Goal: Information Seeking & Learning: Understand process/instructions

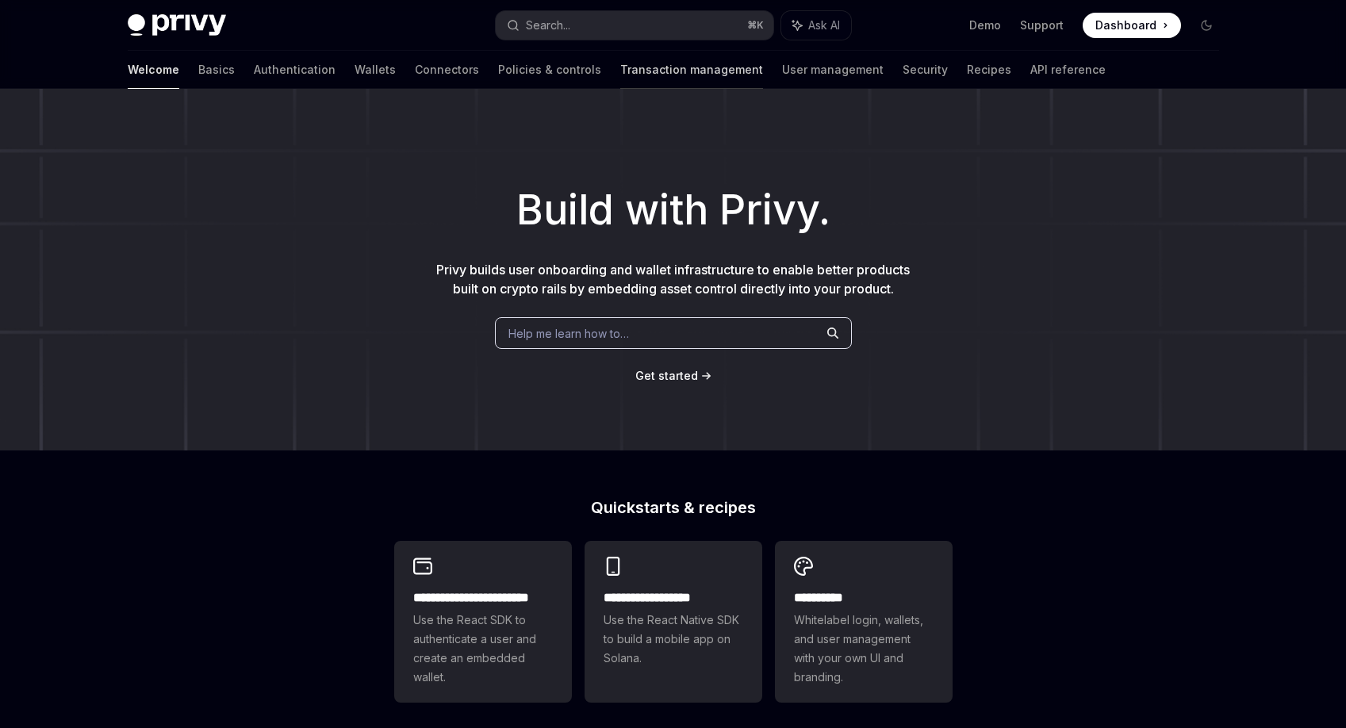
click at [620, 75] on link "Transaction management" at bounding box center [691, 70] width 143 height 38
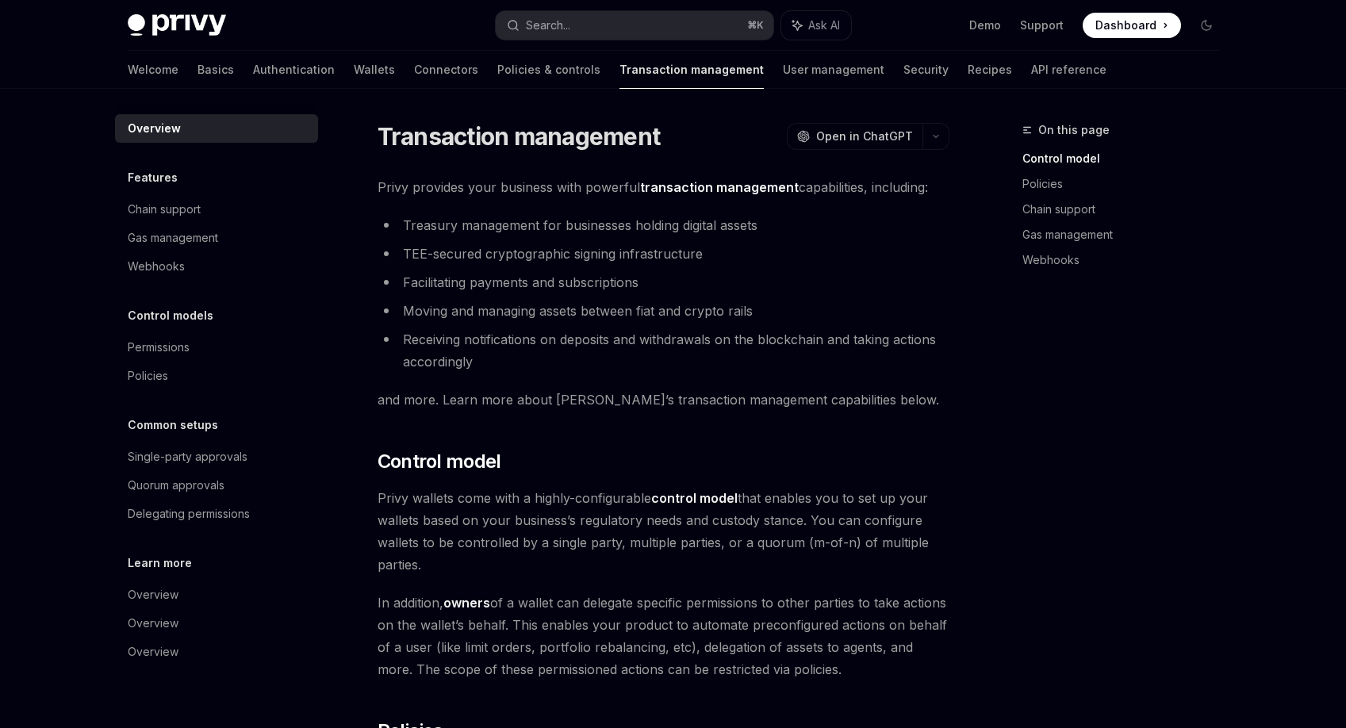
click at [523, 228] on li "Treasury management for businesses holding digital assets" at bounding box center [664, 225] width 572 height 22
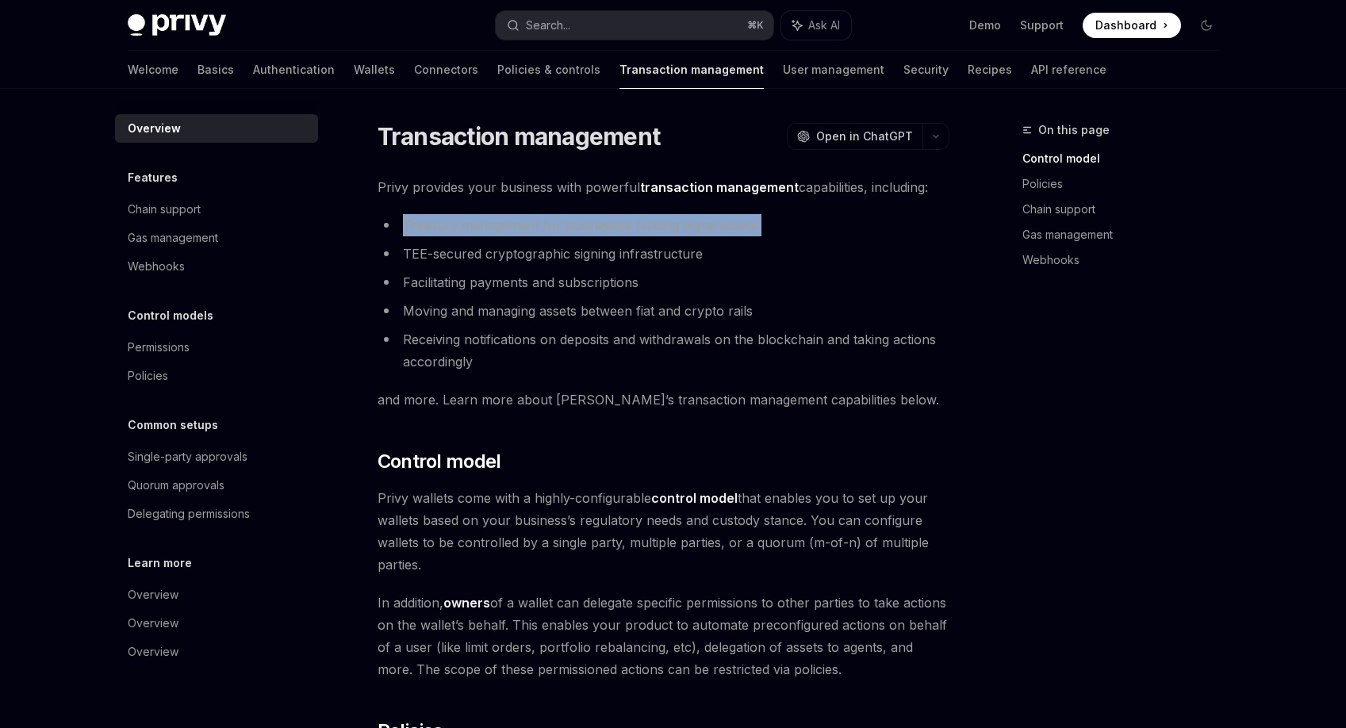
click at [523, 228] on li "Treasury management for businesses holding digital assets" at bounding box center [664, 225] width 572 height 22
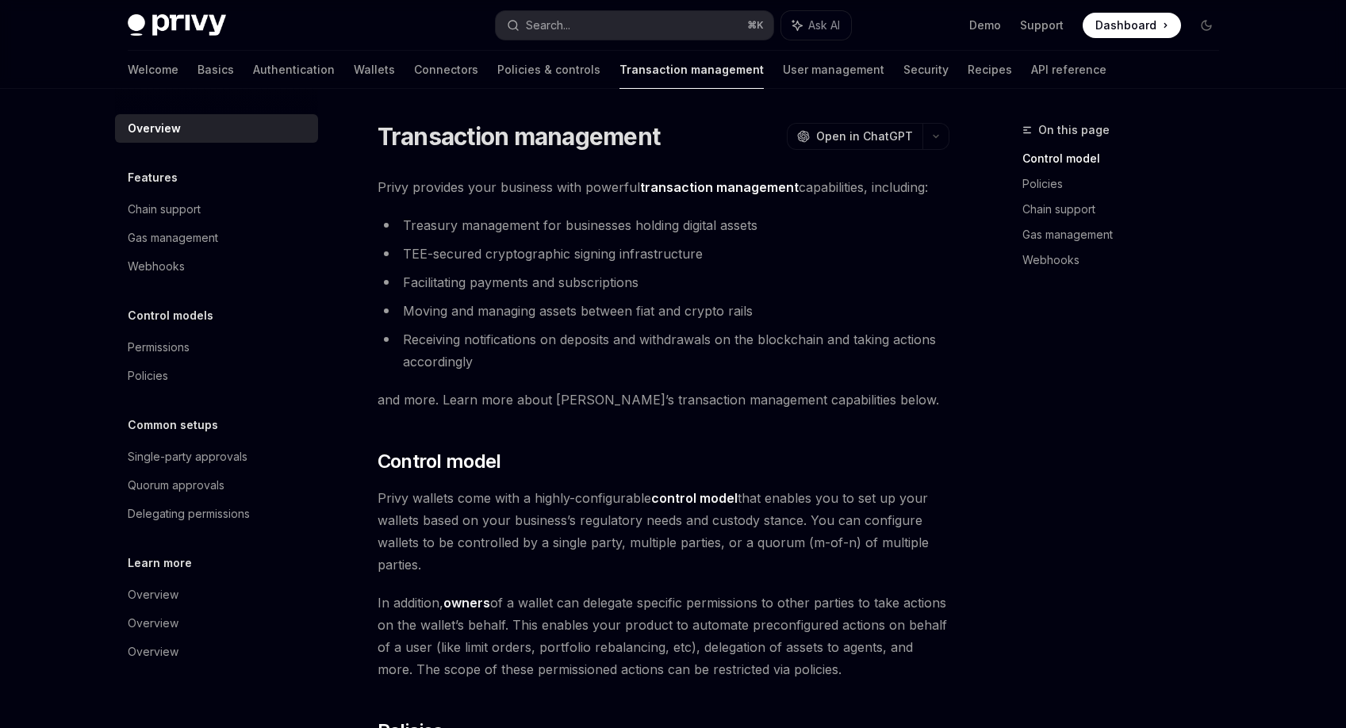
click at [543, 265] on ul "Treasury management for businesses holding digital assets TEE-secured cryptogra…" at bounding box center [664, 293] width 572 height 159
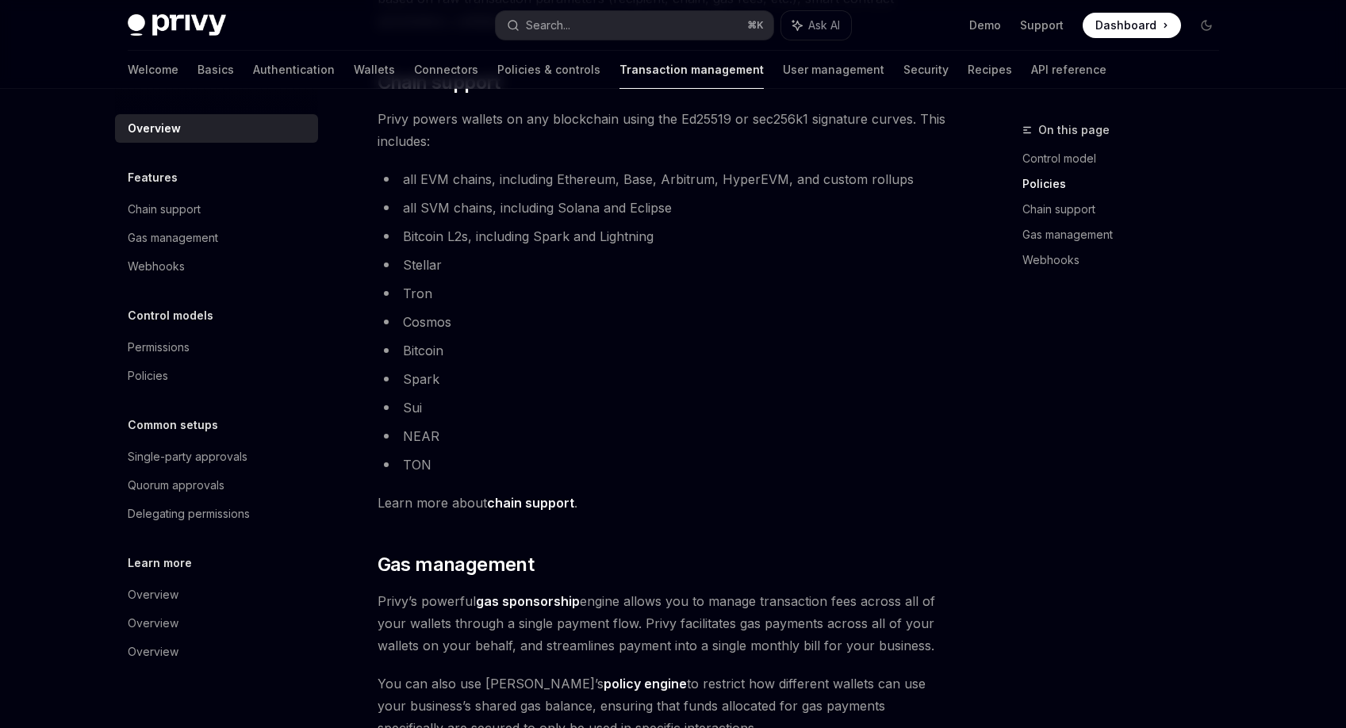
scroll to position [1100, 0]
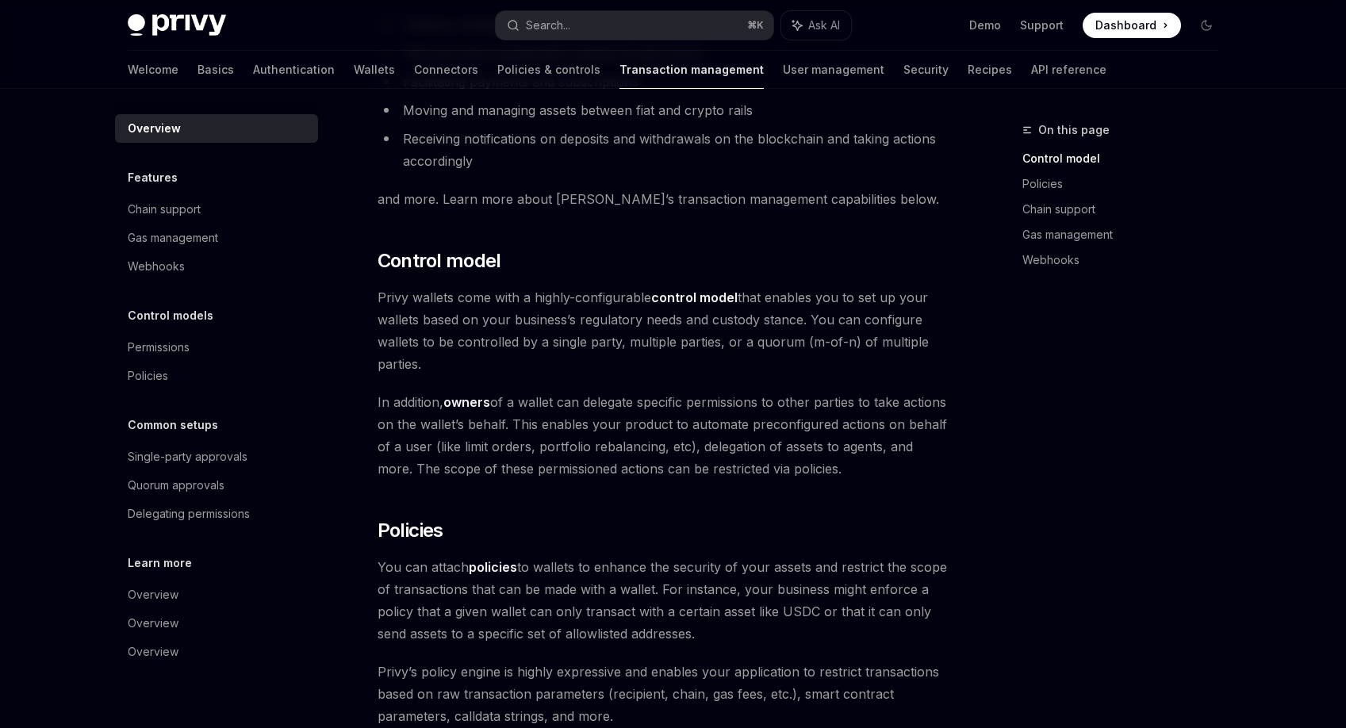
scroll to position [0, 0]
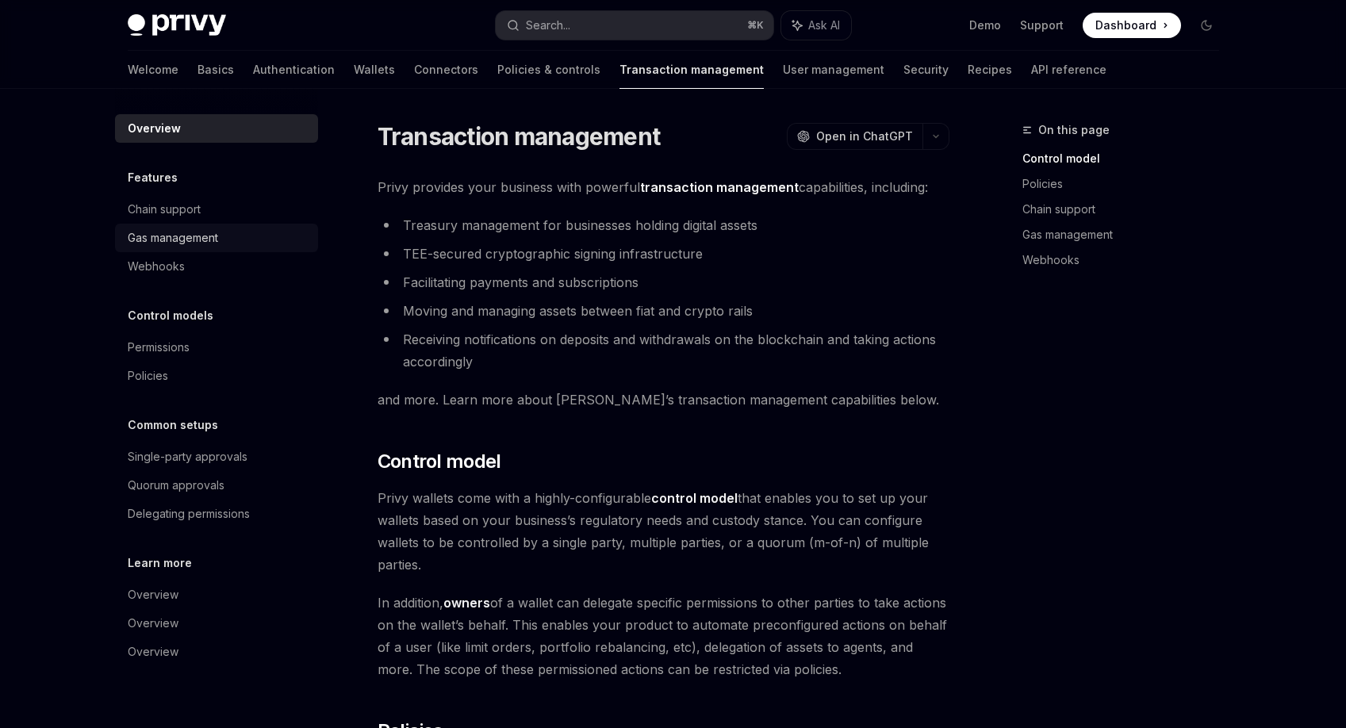
click at [210, 236] on div "Gas management" at bounding box center [173, 237] width 90 height 19
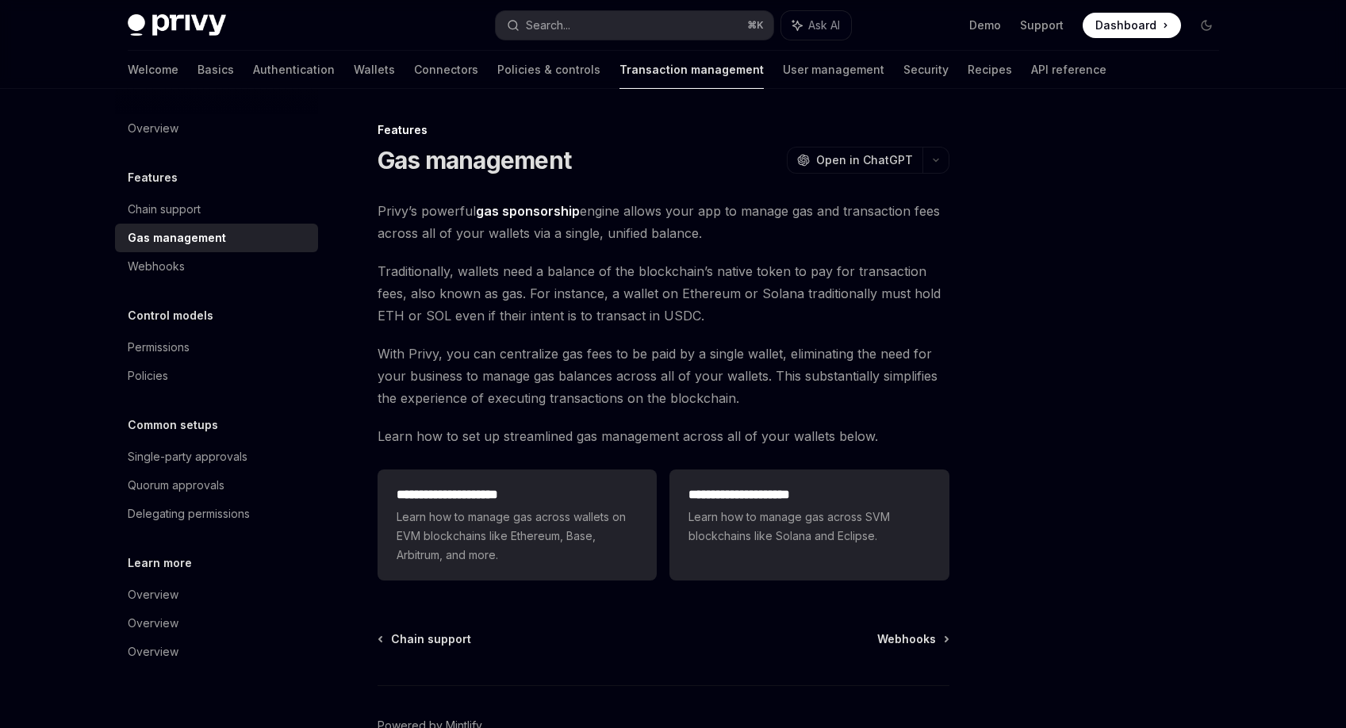
click at [503, 270] on span "Traditionally, wallets need a balance of the blockchain’s native token to pay f…" at bounding box center [664, 293] width 572 height 67
click at [246, 480] on div "Quorum approvals" at bounding box center [218, 485] width 181 height 19
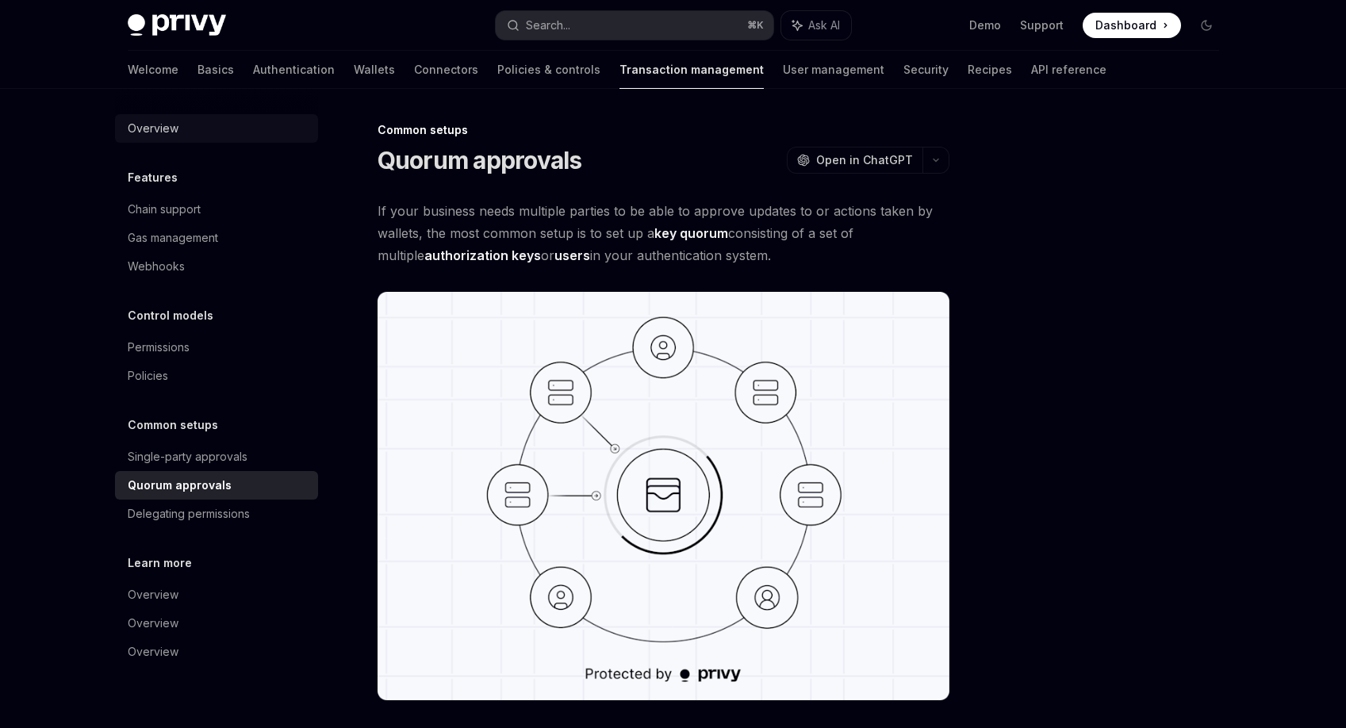
click at [149, 133] on div "Overview" at bounding box center [153, 128] width 51 height 19
type textarea "*"
